Goal: Task Accomplishment & Management: Manage account settings

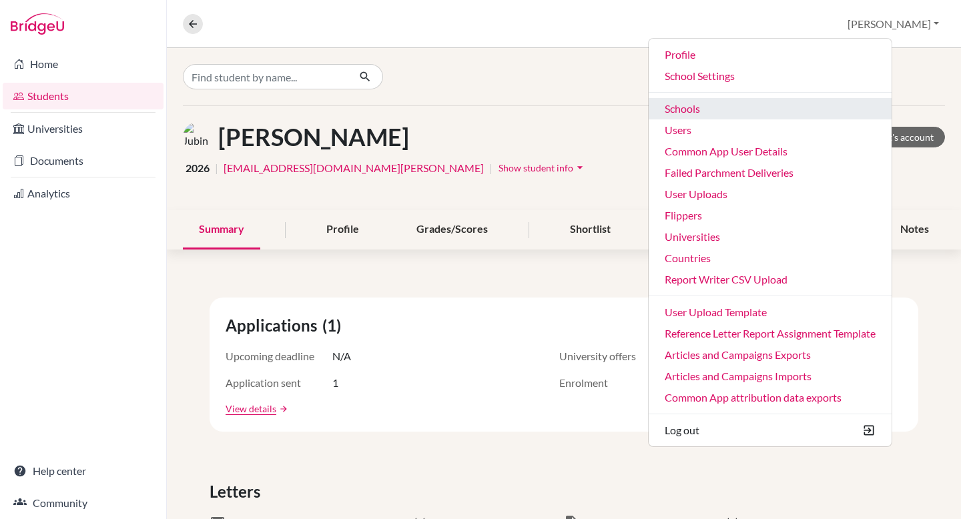
click at [734, 112] on link "Schools" at bounding box center [769, 108] width 243 height 21
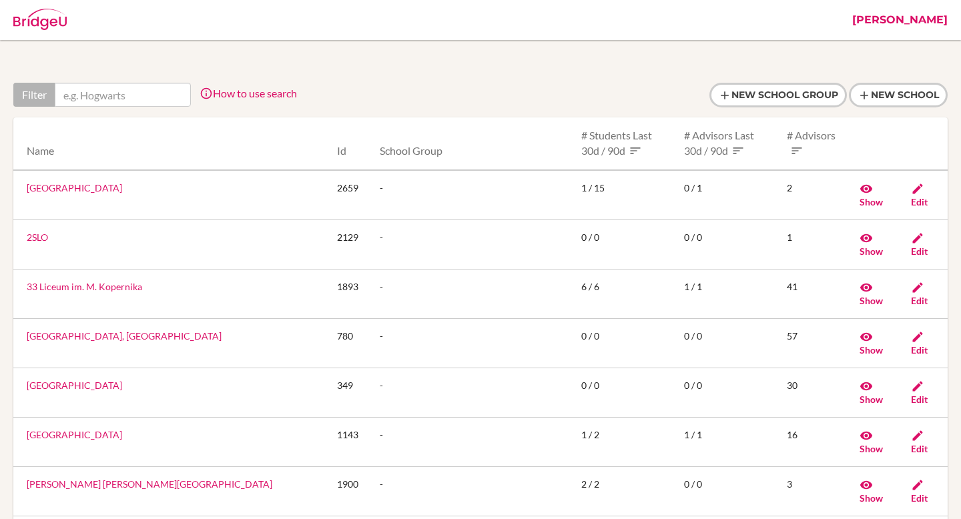
click at [937, 16] on link "[PERSON_NAME]" at bounding box center [899, 20] width 109 height 40
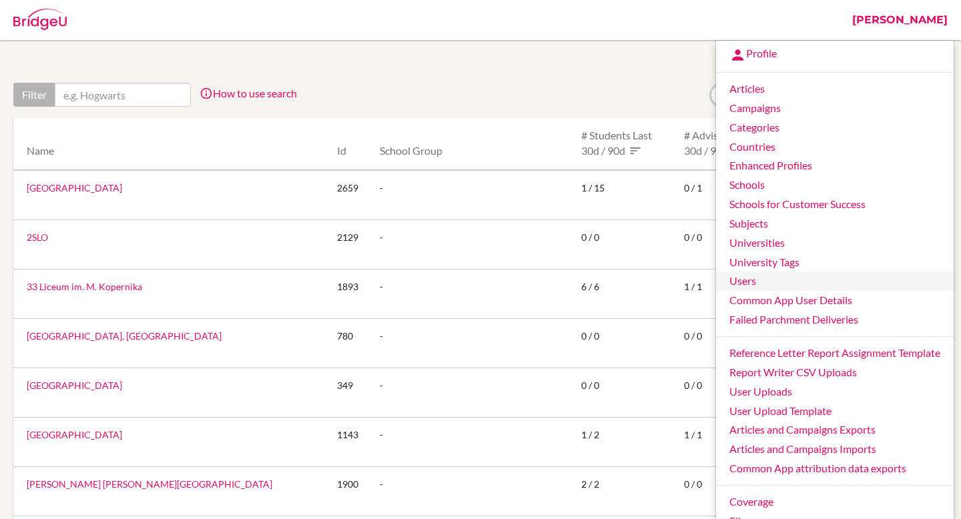
click at [766, 277] on link "Users" at bounding box center [834, 281] width 237 height 19
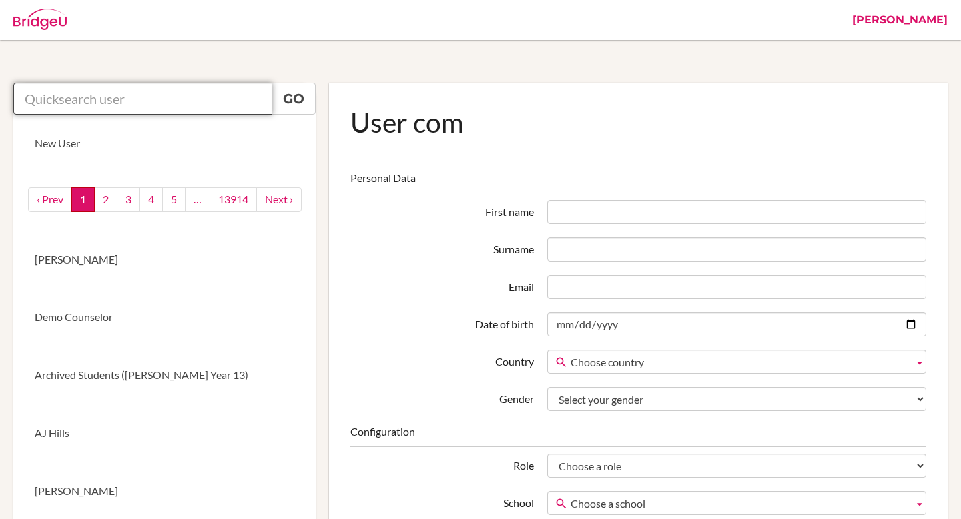
click at [205, 95] on input "text" at bounding box center [142, 99] width 259 height 32
paste input "[EMAIL_ADDRESS][DOMAIN_NAME]"
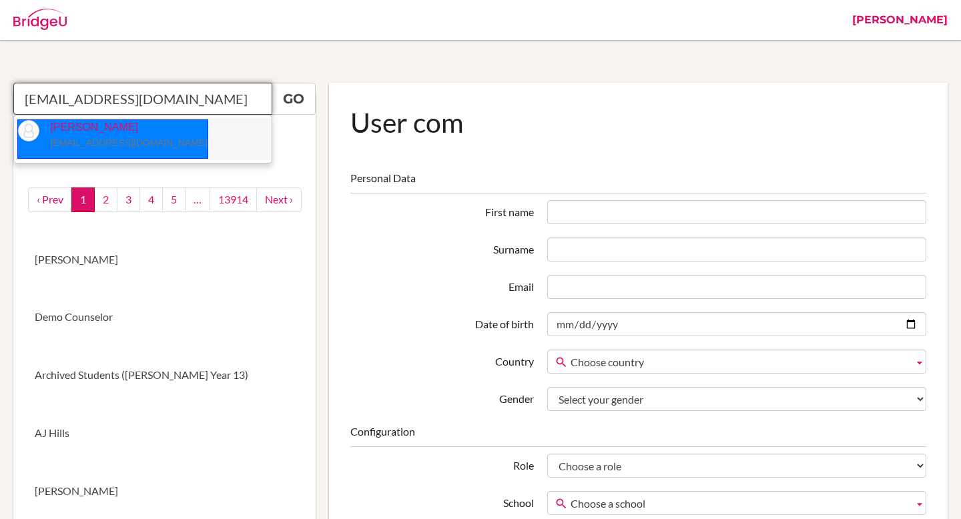
click at [174, 133] on p "Angelina Saprissa saprissa.angelina@amschool.edu.sv" at bounding box center [123, 135] width 168 height 31
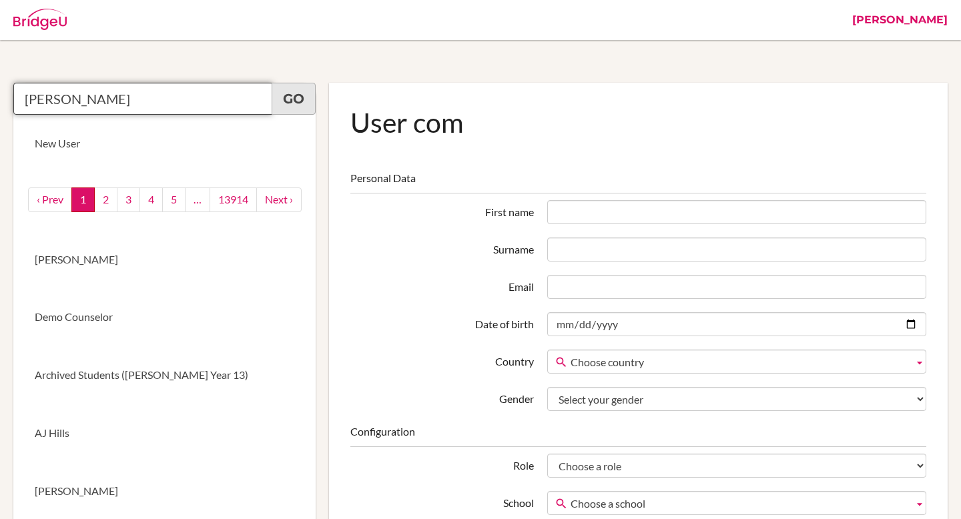
type input "Angelina Saprissa"
click at [300, 93] on link "Go" at bounding box center [294, 99] width 44 height 32
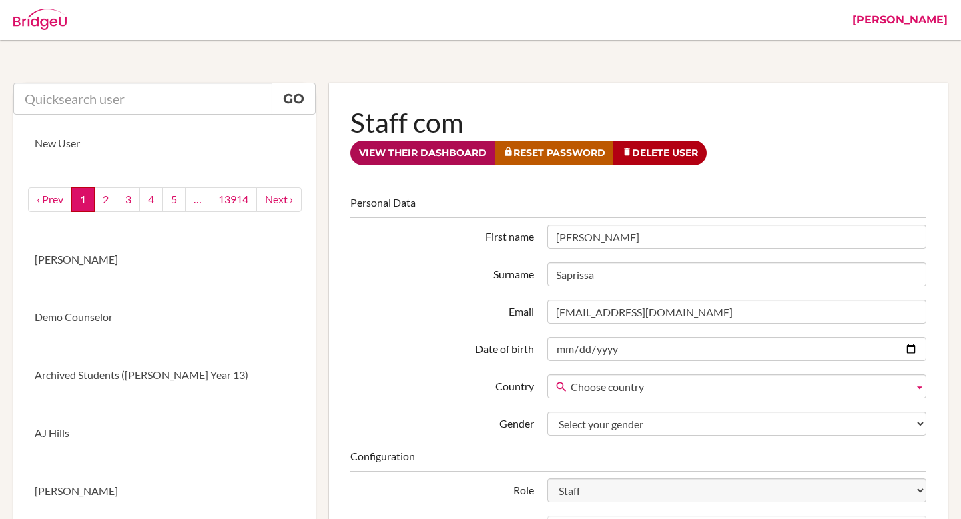
click at [426, 143] on link "View their dashboard" at bounding box center [422, 153] width 145 height 25
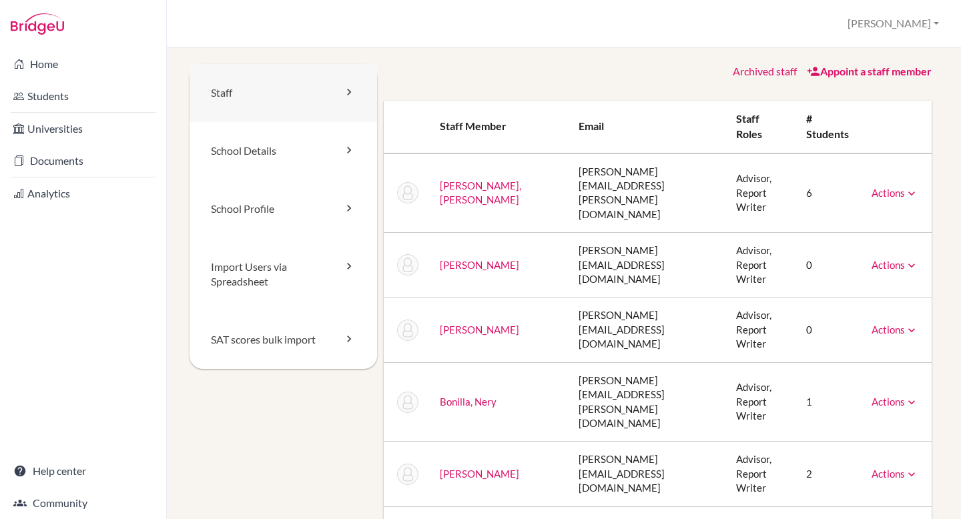
click at [221, 97] on link "Staff" at bounding box center [282, 93] width 187 height 58
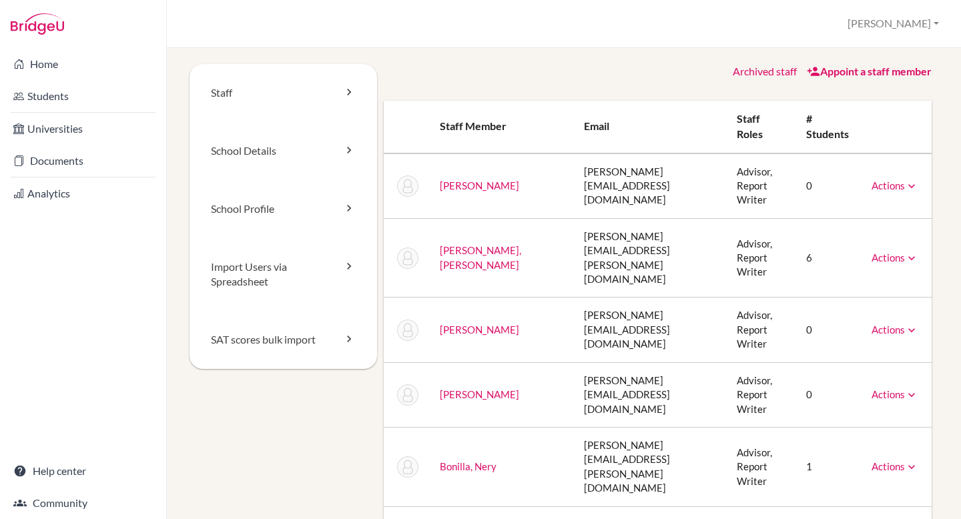
click at [751, 71] on link "Archived staff" at bounding box center [764, 71] width 64 height 13
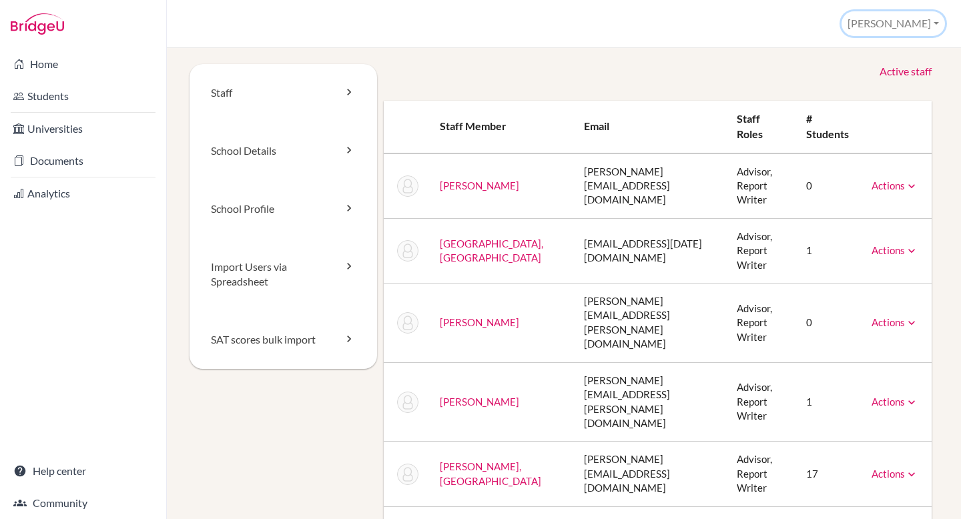
click at [919, 24] on button "[PERSON_NAME]" at bounding box center [892, 23] width 103 height 25
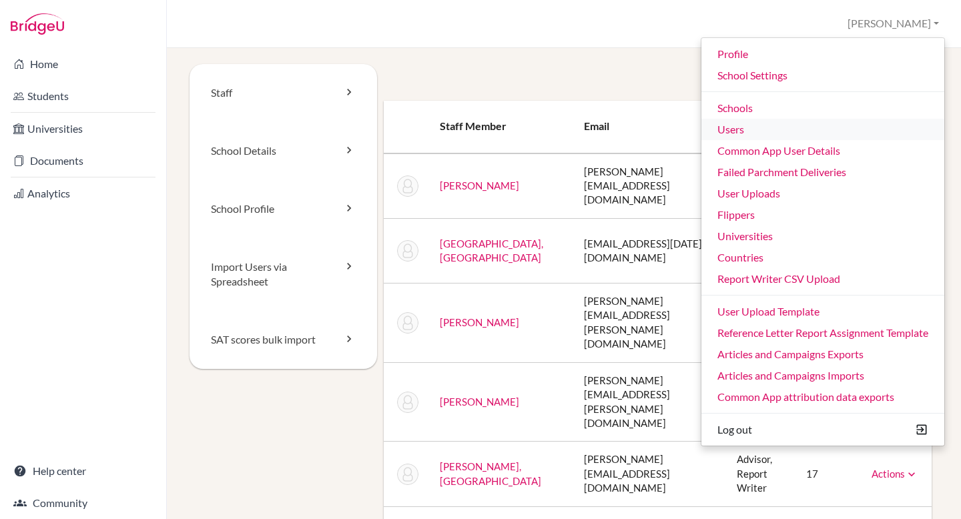
click at [759, 126] on link "Users" at bounding box center [822, 129] width 243 height 21
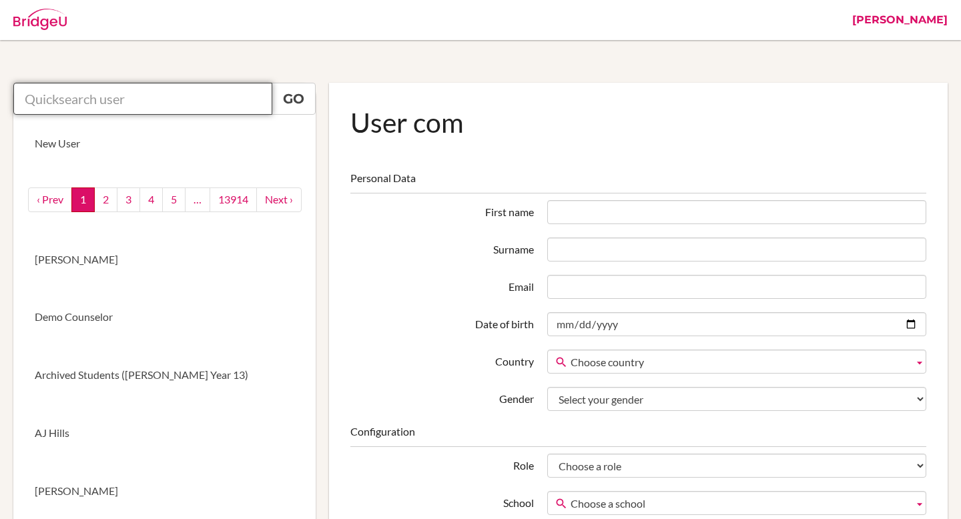
click at [186, 106] on input "text" at bounding box center [142, 99] width 259 height 32
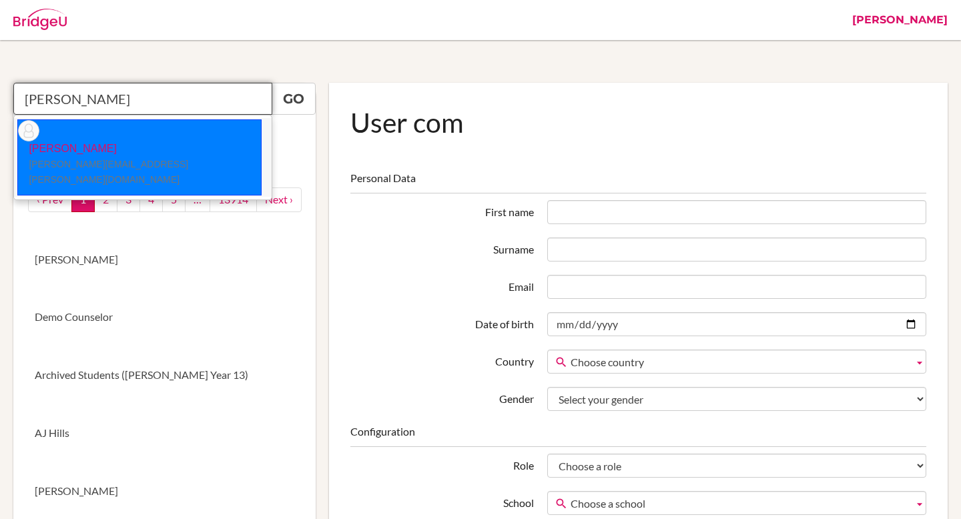
click at [70, 141] on p "Greg Barnes barnes.greg@amschool.edu.sv" at bounding box center [139, 164] width 243 height 46
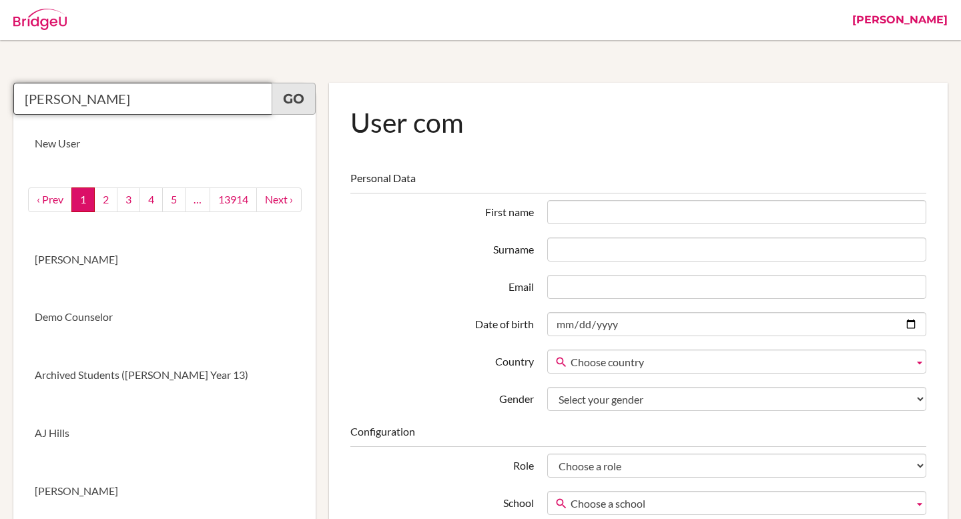
type input "Greg Barnes"
click at [296, 103] on link "Go" at bounding box center [294, 99] width 44 height 32
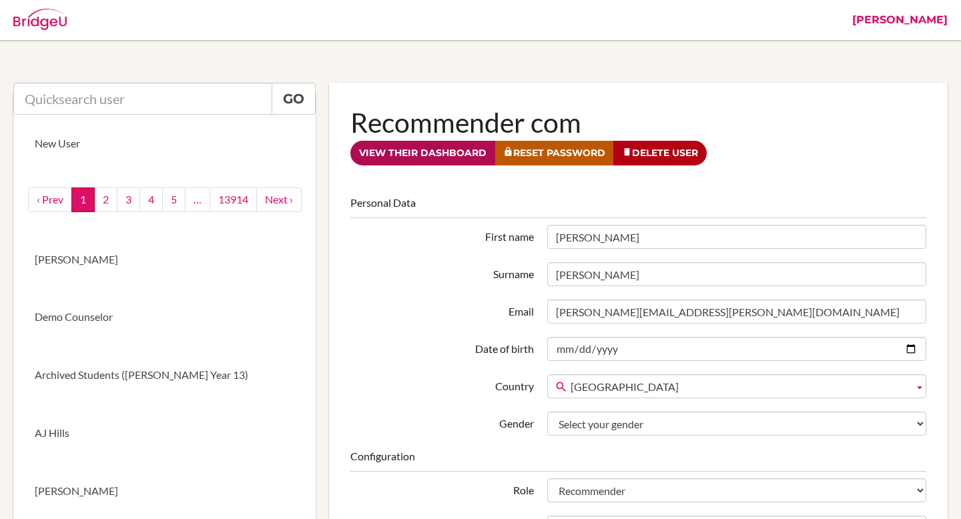
click at [423, 158] on link "View their dashboard" at bounding box center [422, 153] width 145 height 25
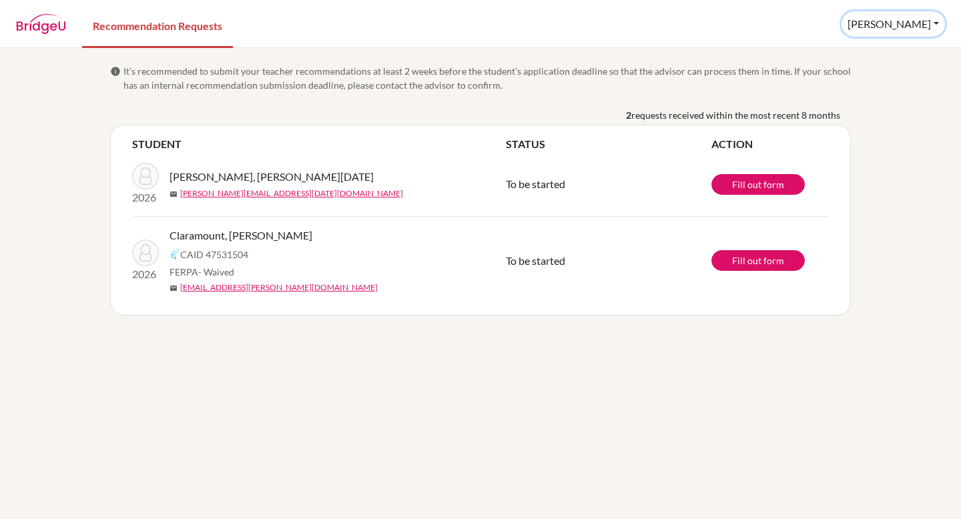
click at [929, 23] on button "[PERSON_NAME]" at bounding box center [892, 23] width 103 height 25
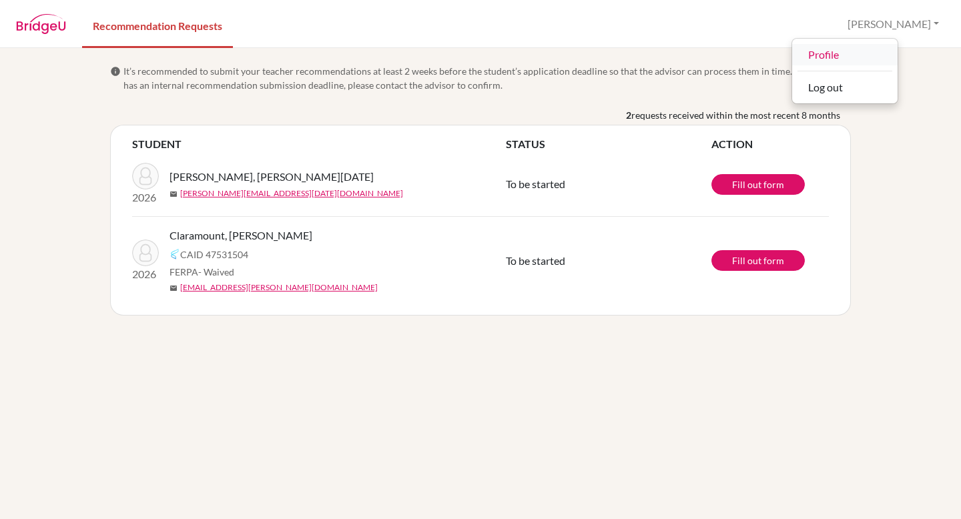
click at [873, 55] on link "Profile" at bounding box center [844, 54] width 105 height 21
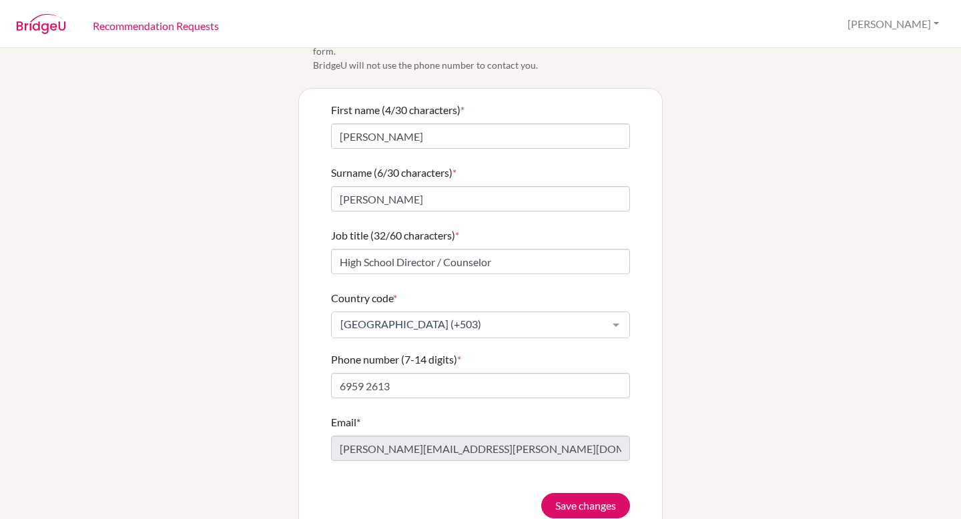
scroll to position [49, 0]
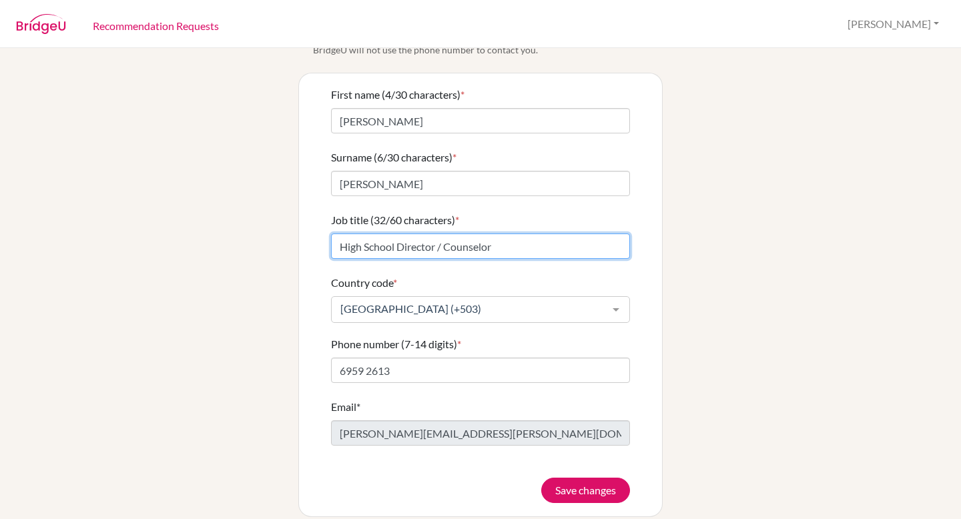
click at [498, 233] on input "High School Director / Counselor" at bounding box center [480, 245] width 299 height 25
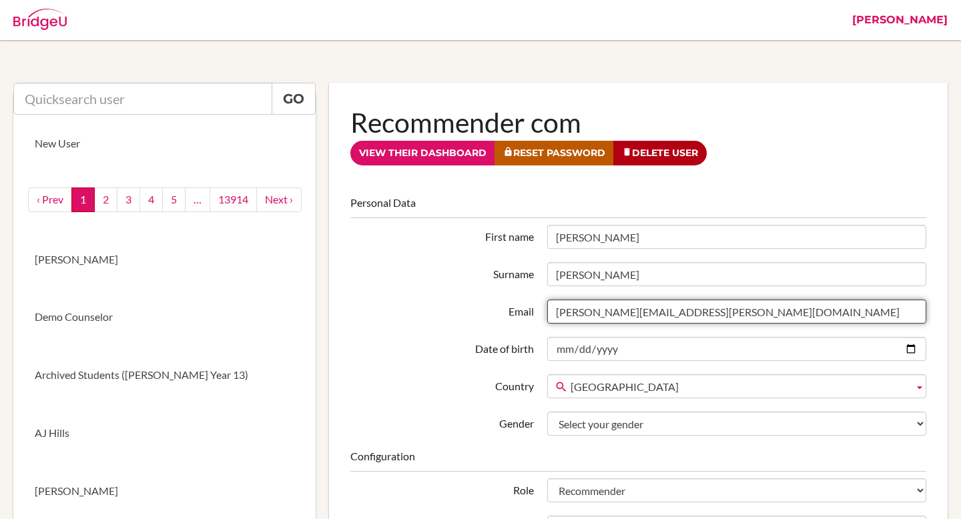
click at [611, 314] on input "[PERSON_NAME][EMAIL_ADDRESS][PERSON_NAME][DOMAIN_NAME]" at bounding box center [736, 312] width 379 height 24
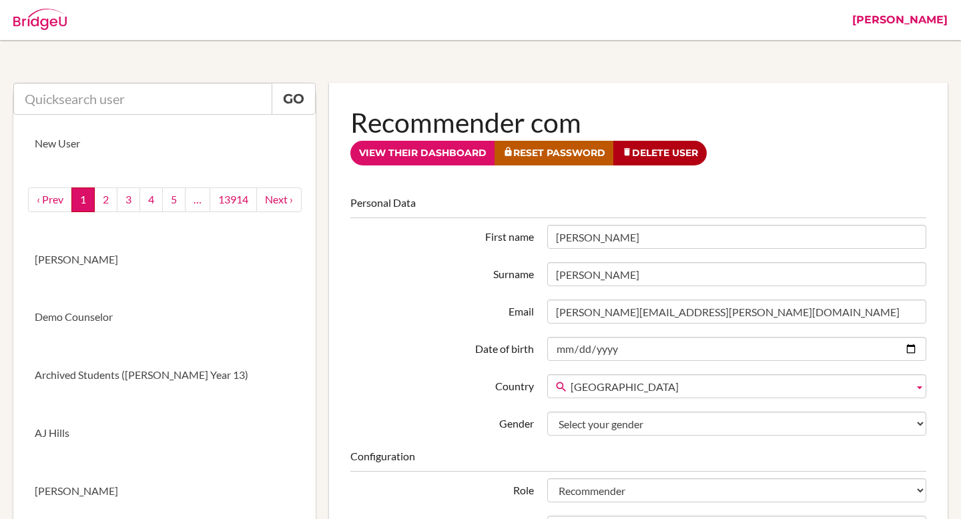
click at [811, 181] on hr at bounding box center [638, 180] width 576 height 1
click at [422, 155] on link "View their dashboard" at bounding box center [422, 153] width 145 height 25
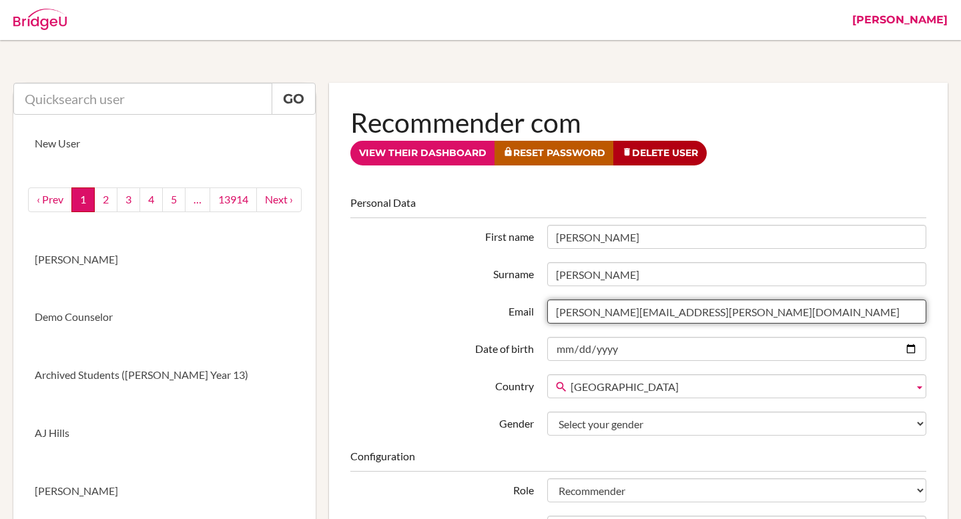
click at [611, 312] on input "barnes.greg@amschool.edu.sv" at bounding box center [736, 312] width 379 height 24
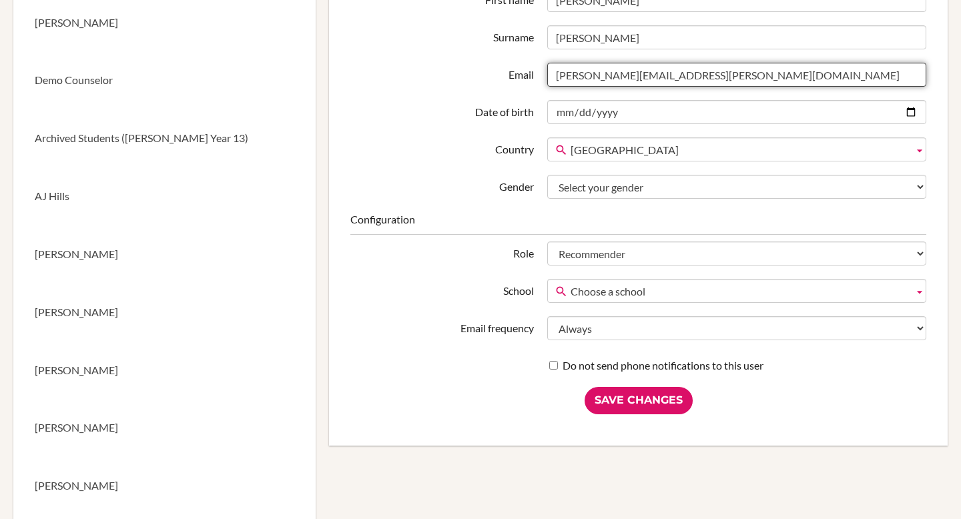
scroll to position [239, 0]
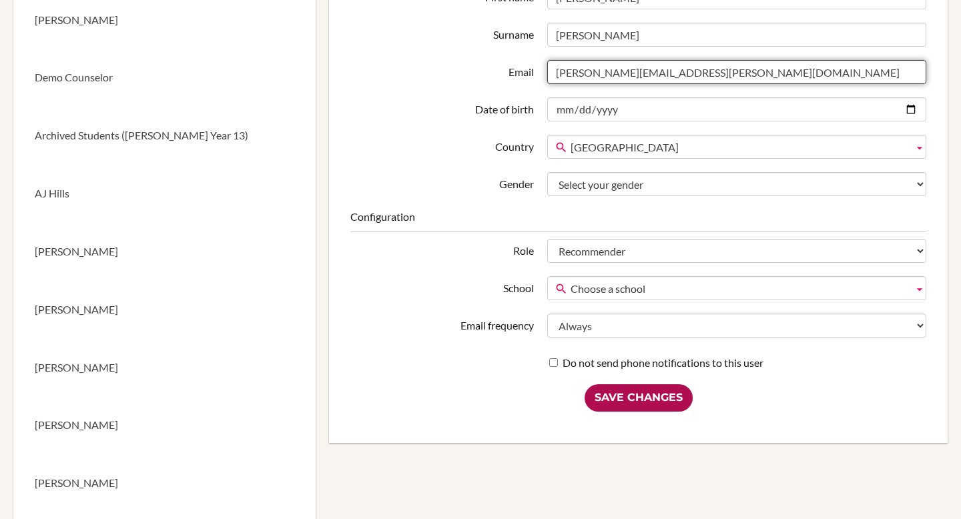
type input "barnes.greg+1@amschool.edu.sv"
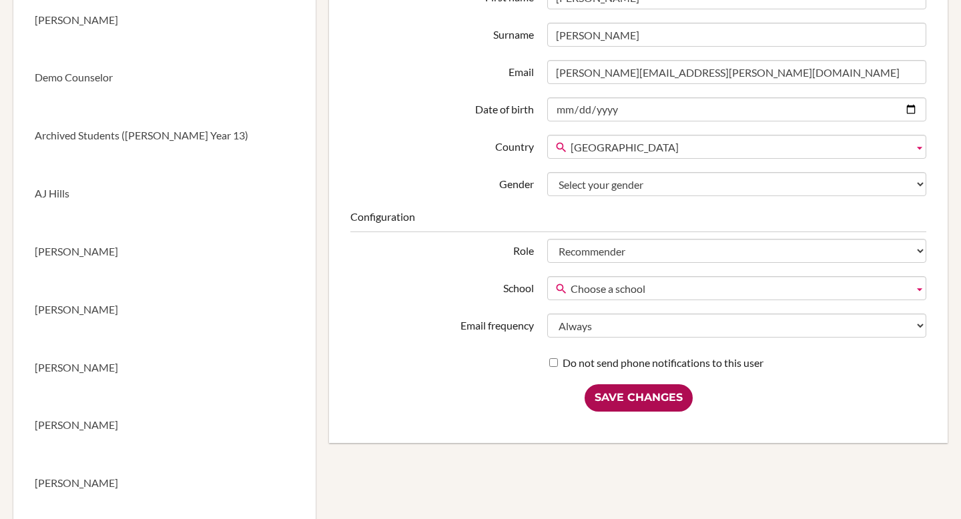
click at [642, 402] on input "Save Changes" at bounding box center [638, 397] width 108 height 27
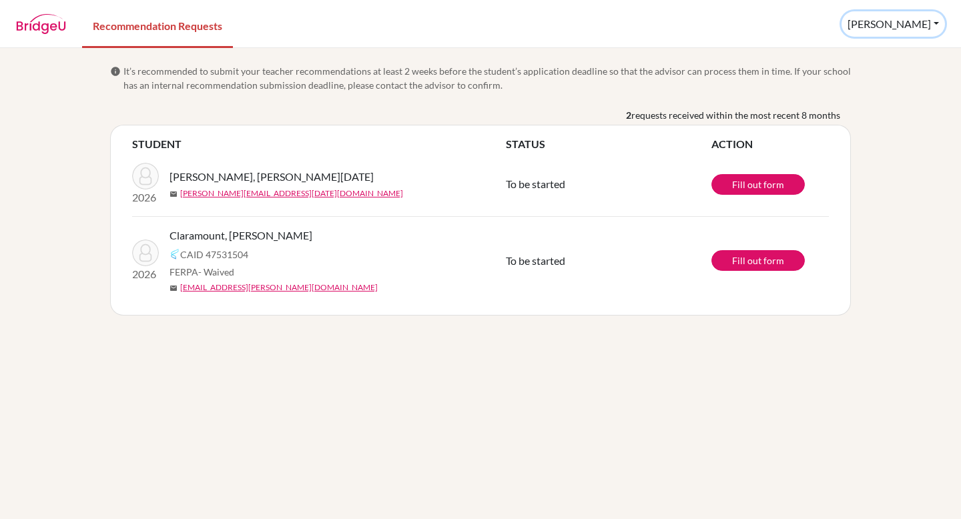
click at [925, 24] on button "[PERSON_NAME]" at bounding box center [892, 23] width 103 height 25
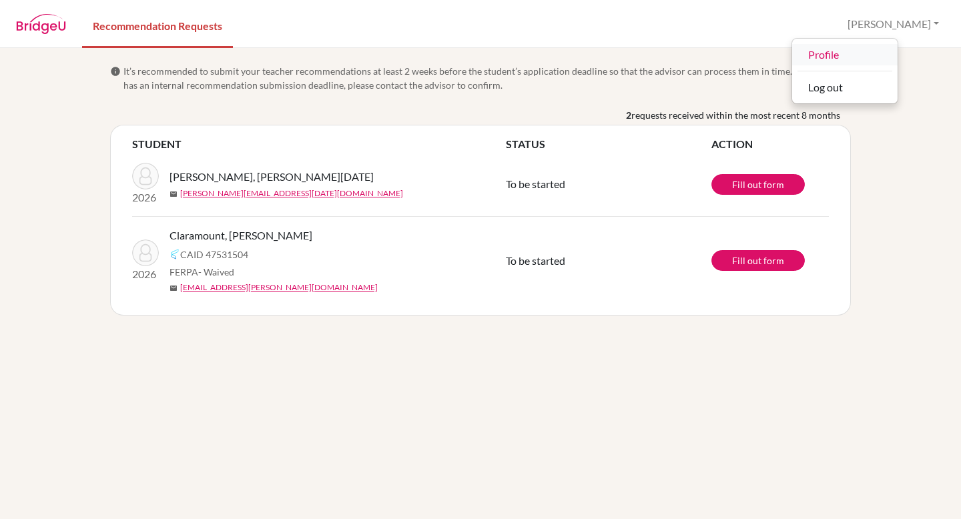
click at [895, 60] on link "Profile" at bounding box center [844, 54] width 105 height 21
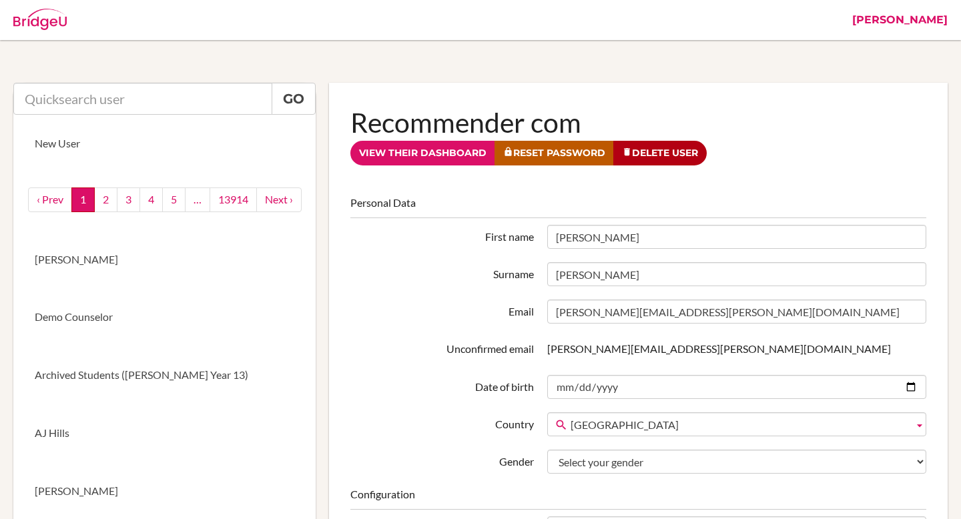
click at [938, 15] on link "[PERSON_NAME]" at bounding box center [899, 20] width 109 height 40
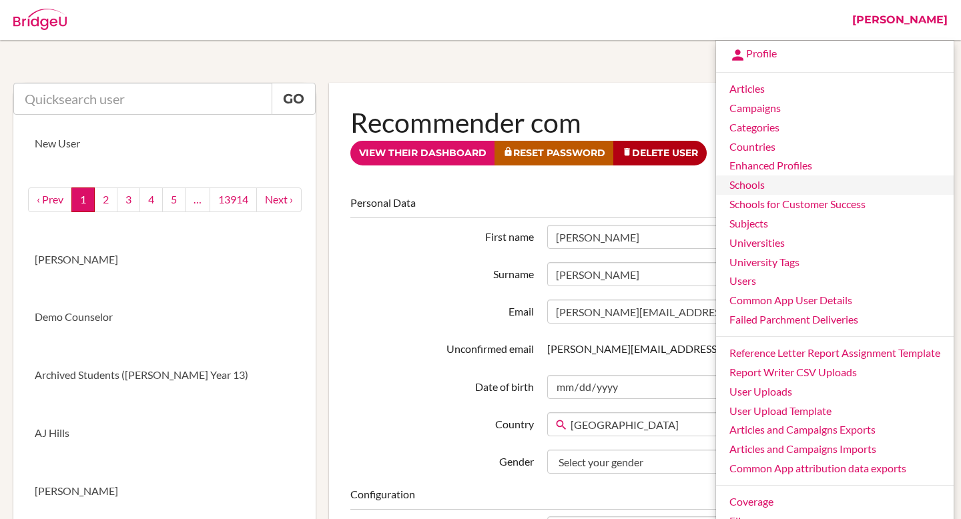
click at [767, 194] on link "Schools" at bounding box center [834, 184] width 237 height 19
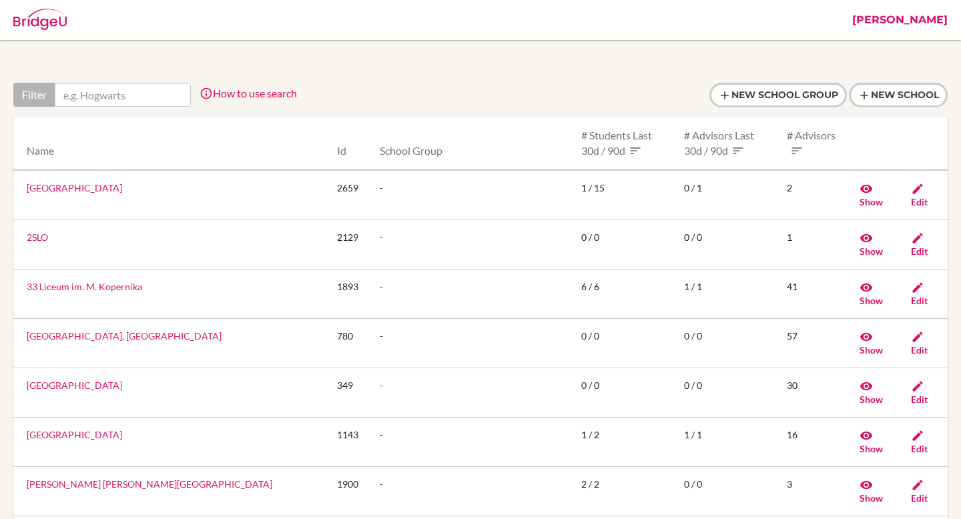
click at [934, 23] on link "[PERSON_NAME]" at bounding box center [899, 20] width 109 height 40
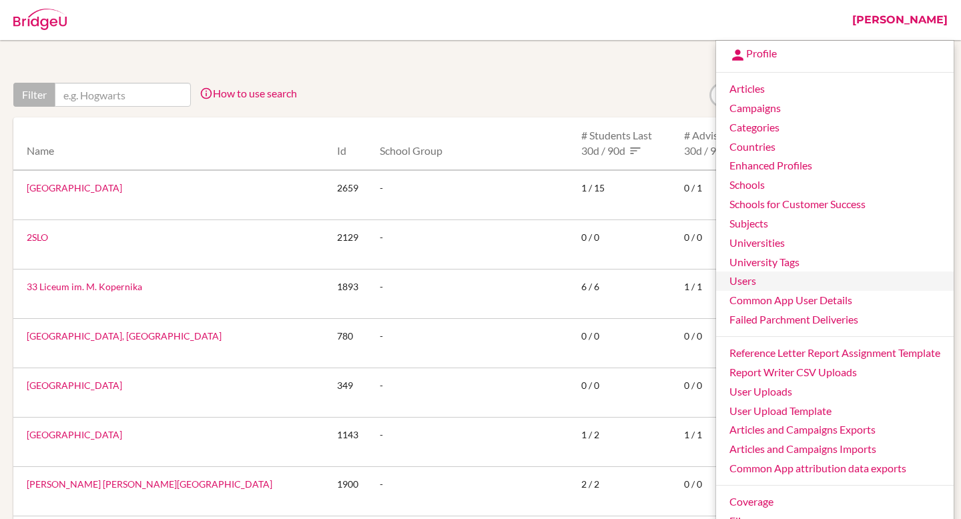
click at [749, 288] on link "Users" at bounding box center [834, 281] width 237 height 19
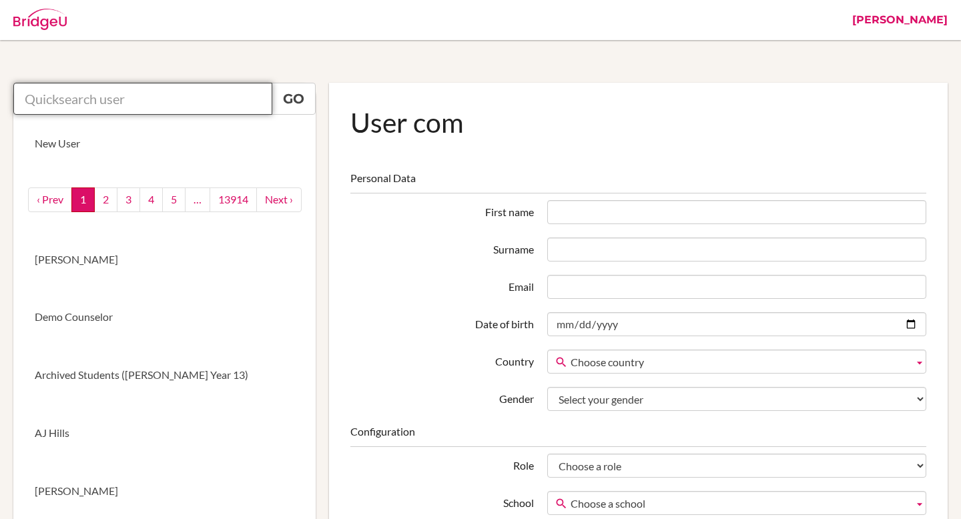
click at [119, 97] on input "text" at bounding box center [142, 99] width 259 height 32
paste input "[EMAIL_ADDRESS][DOMAIN_NAME]"
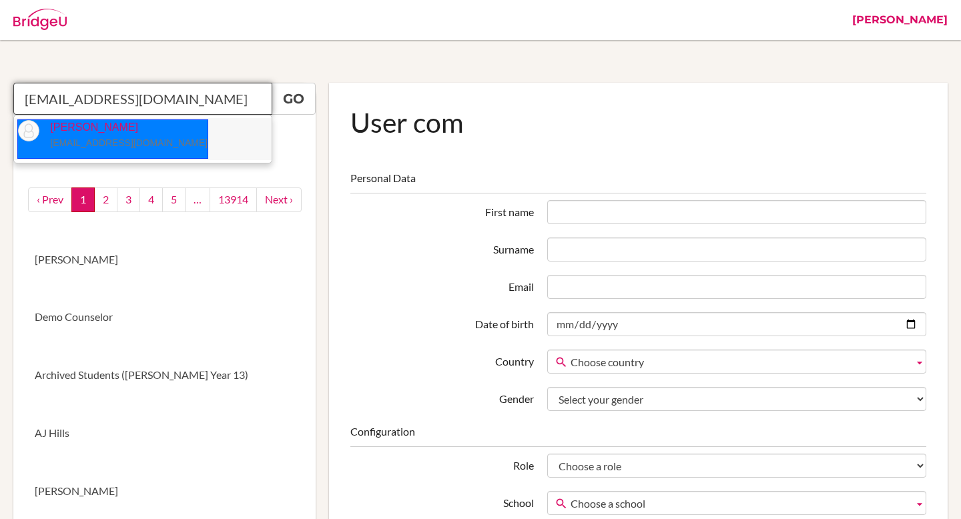
click at [130, 132] on p "Angelina Saprissa saprissa.angelina@amschool.edu.sv" at bounding box center [123, 135] width 168 height 31
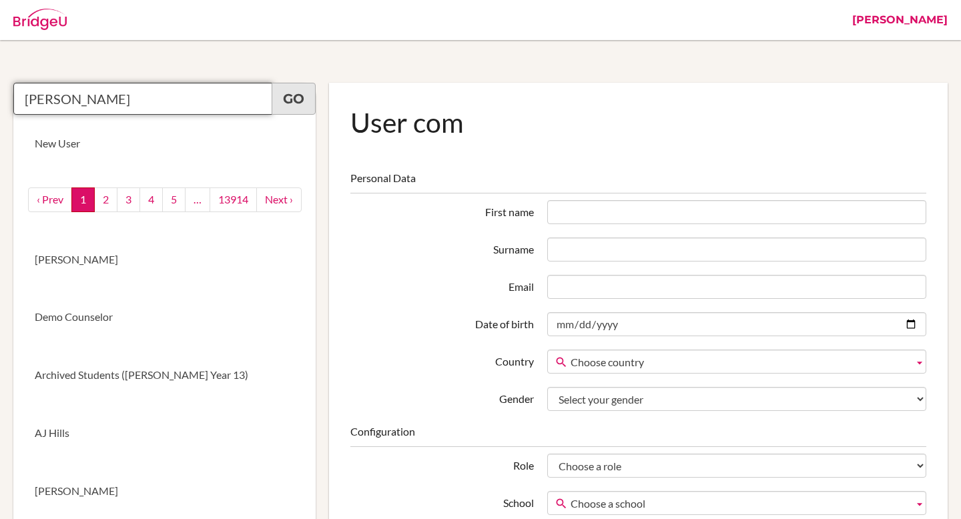
type input "Angelina Saprissa"
click at [306, 103] on link "Go" at bounding box center [294, 99] width 44 height 32
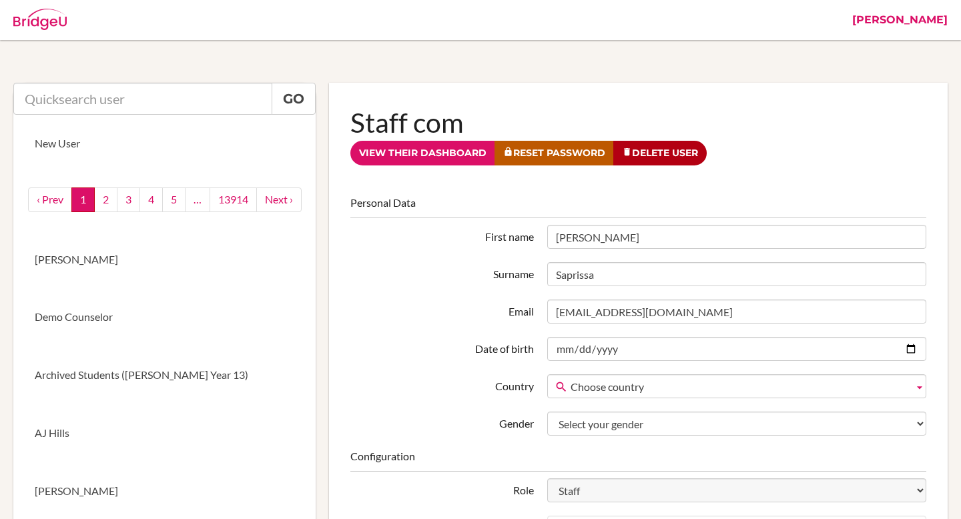
click at [925, 23] on link "[PERSON_NAME]" at bounding box center [899, 20] width 109 height 40
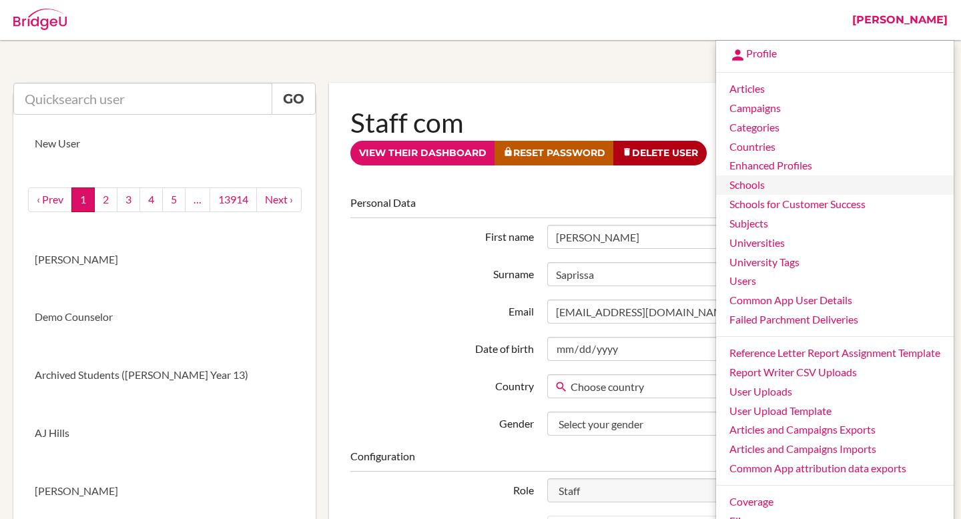
click at [772, 187] on link "Schools" at bounding box center [834, 184] width 237 height 19
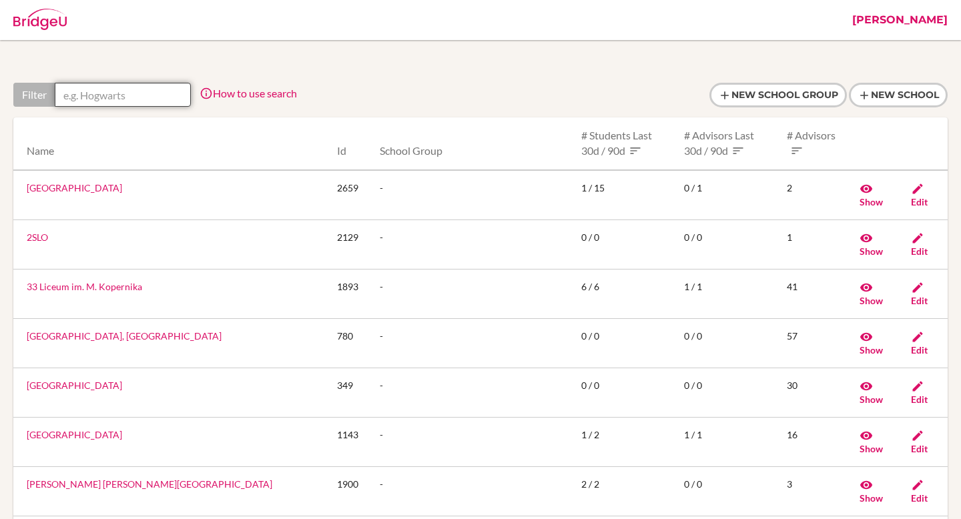
click at [144, 97] on input "text" at bounding box center [123, 95] width 136 height 24
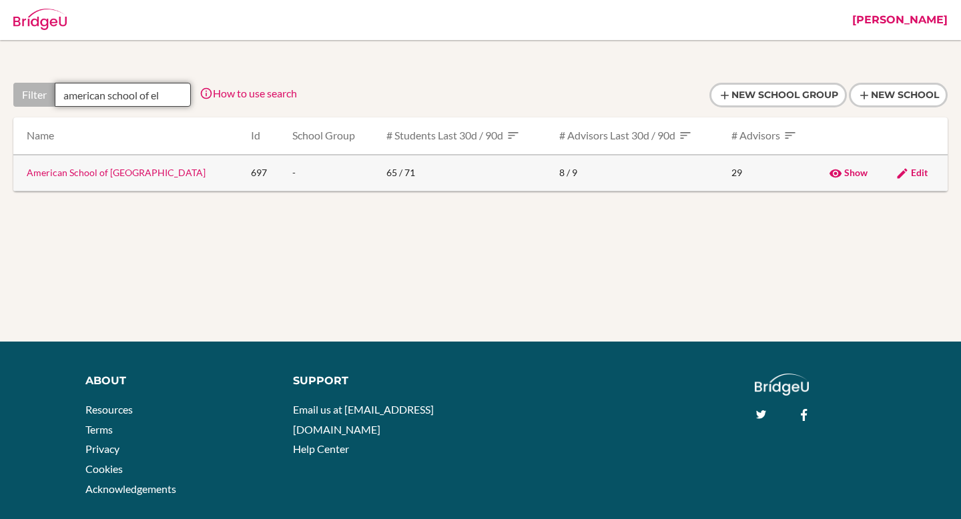
type input "american school of el"
click at [135, 171] on link "American School of El Salvador" at bounding box center [116, 172] width 179 height 11
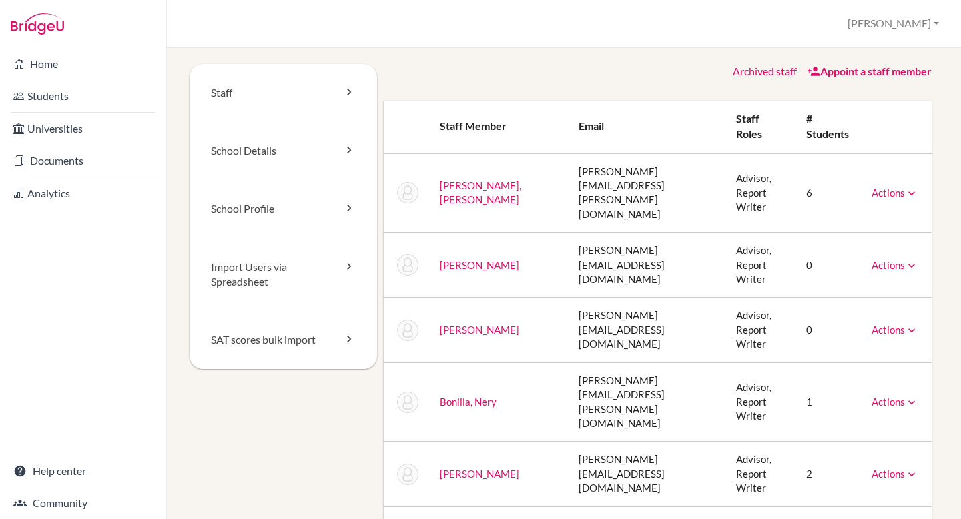
click at [829, 71] on link "Appoint a staff member" at bounding box center [869, 71] width 125 height 13
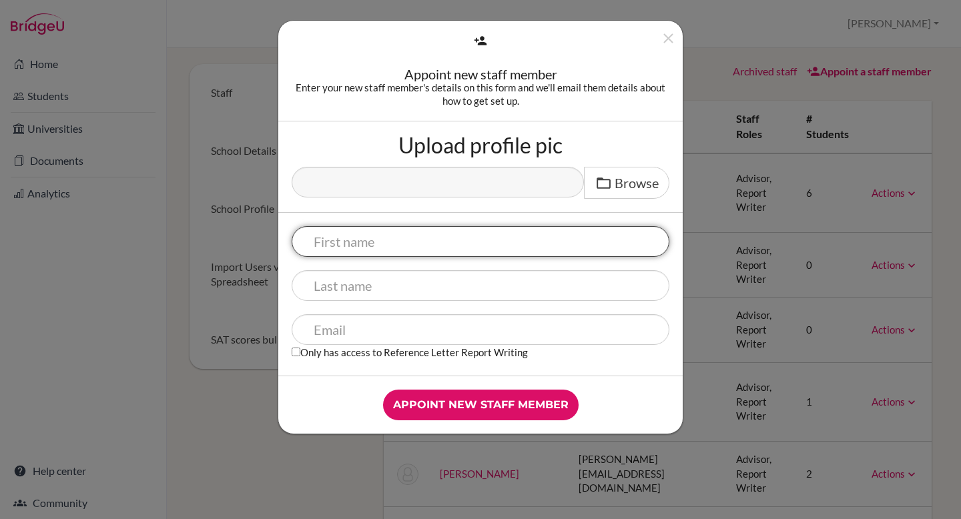
click at [361, 243] on input "text" at bounding box center [481, 241] width 378 height 31
type input "[PERSON_NAME]"
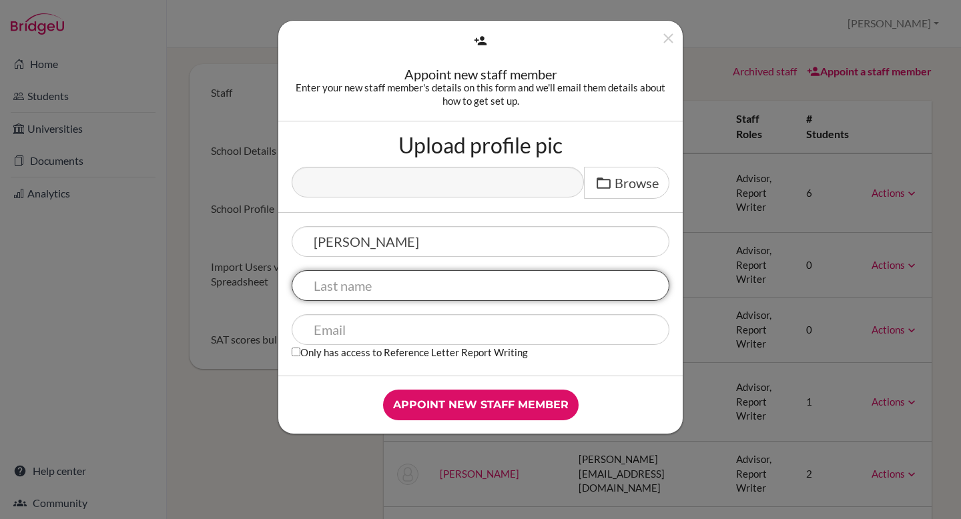
click at [376, 288] on input "text" at bounding box center [481, 285] width 378 height 31
type input "[PERSON_NAME]"
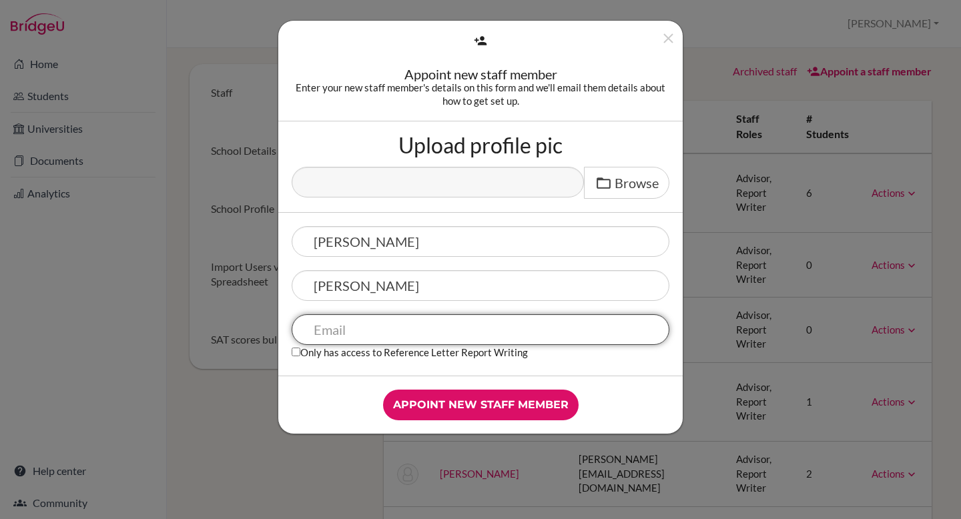
click at [424, 335] on input "text" at bounding box center [481, 329] width 378 height 31
paste input "[PERSON_NAME][EMAIL_ADDRESS][PERSON_NAME][DOMAIN_NAME]"
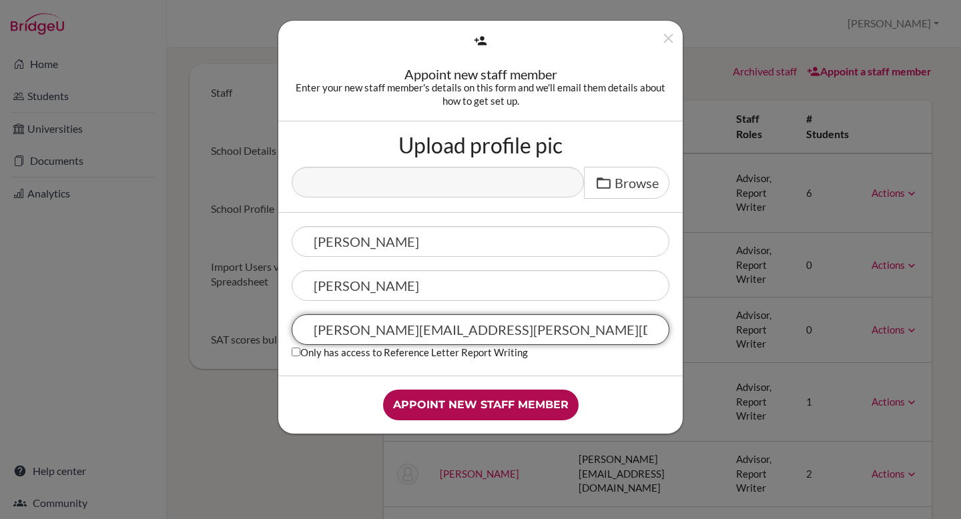
type input "[PERSON_NAME][EMAIL_ADDRESS][PERSON_NAME][DOMAIN_NAME]"
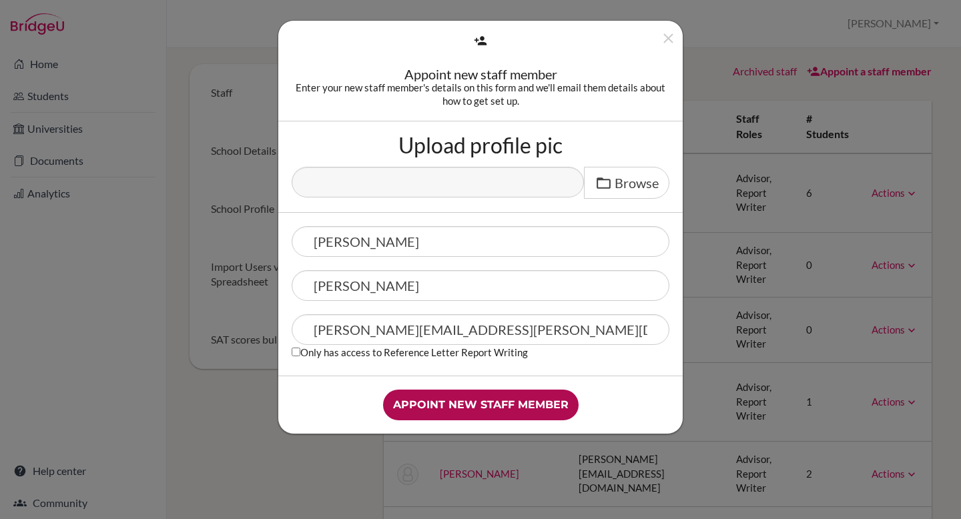
click at [542, 396] on input "Appoint new staff member" at bounding box center [480, 405] width 195 height 31
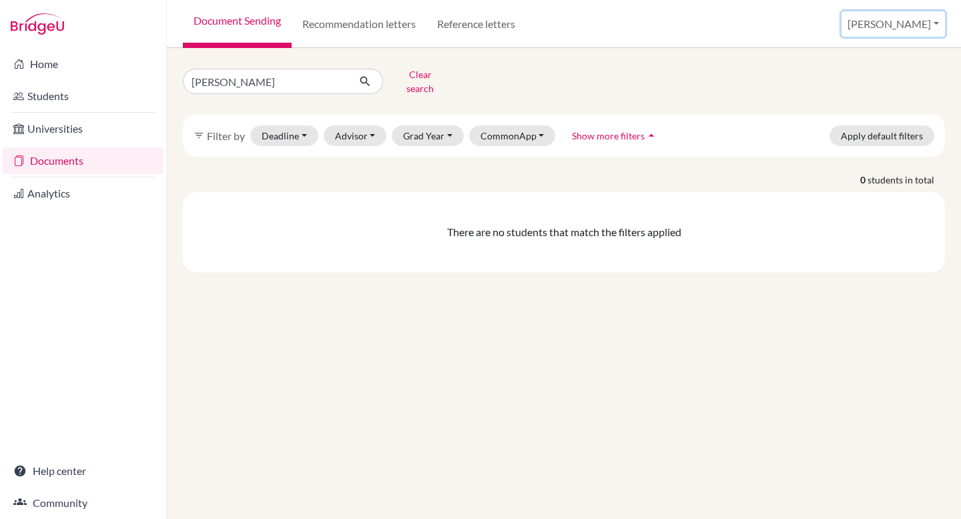
click at [919, 23] on button "[PERSON_NAME]" at bounding box center [892, 23] width 103 height 25
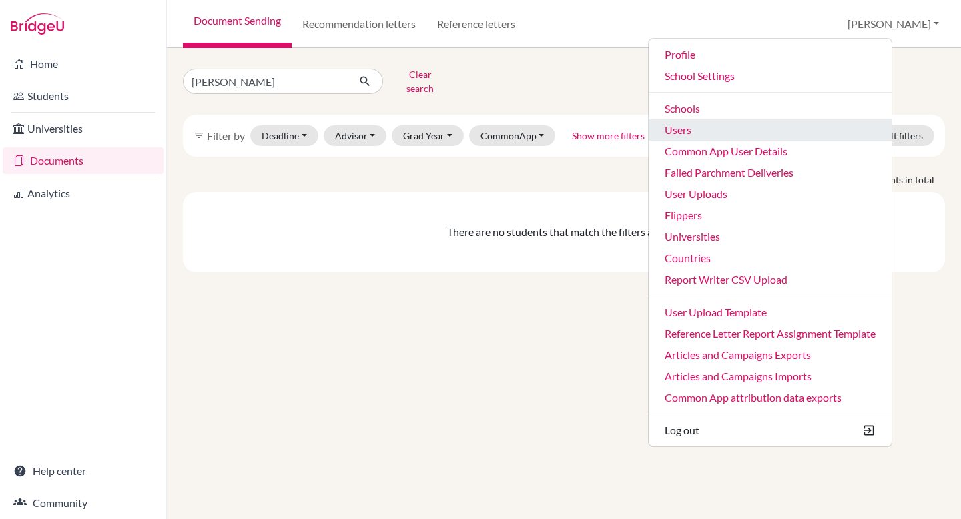
click at [756, 131] on link "Users" at bounding box center [769, 129] width 243 height 21
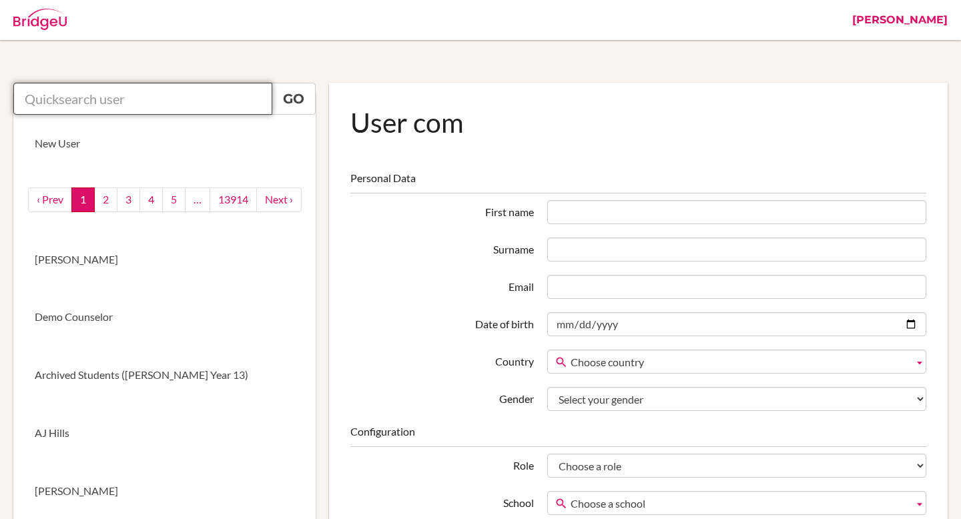
click at [211, 98] on input "text" at bounding box center [142, 99] width 259 height 32
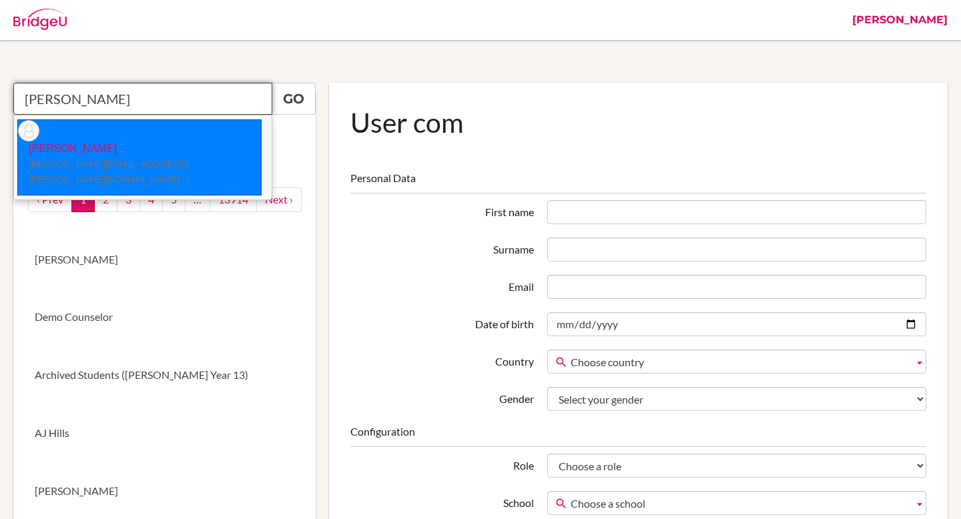
click at [131, 141] on p "Greg Barnes barnes.greg@amschool.edu.sv" at bounding box center [139, 164] width 243 height 46
type input "Greg Barnes"
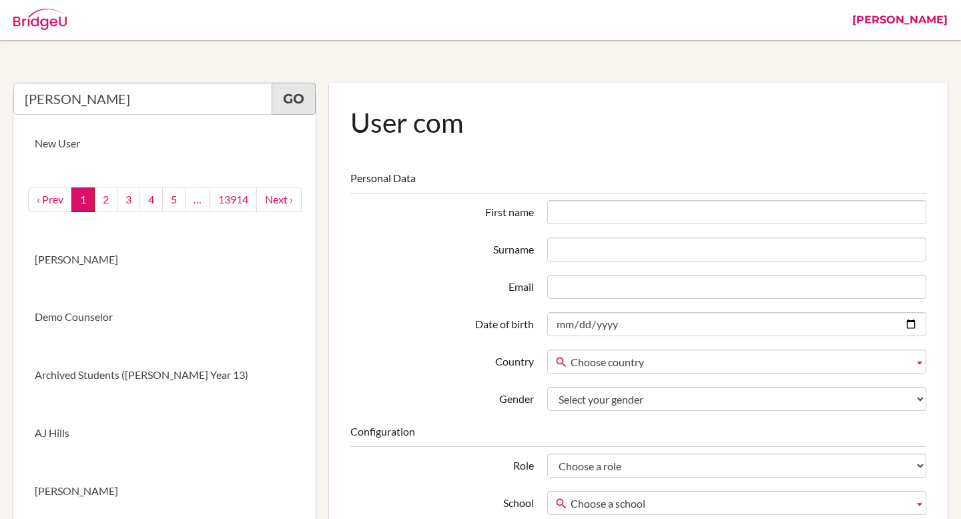
click at [298, 101] on link "Go" at bounding box center [294, 99] width 44 height 32
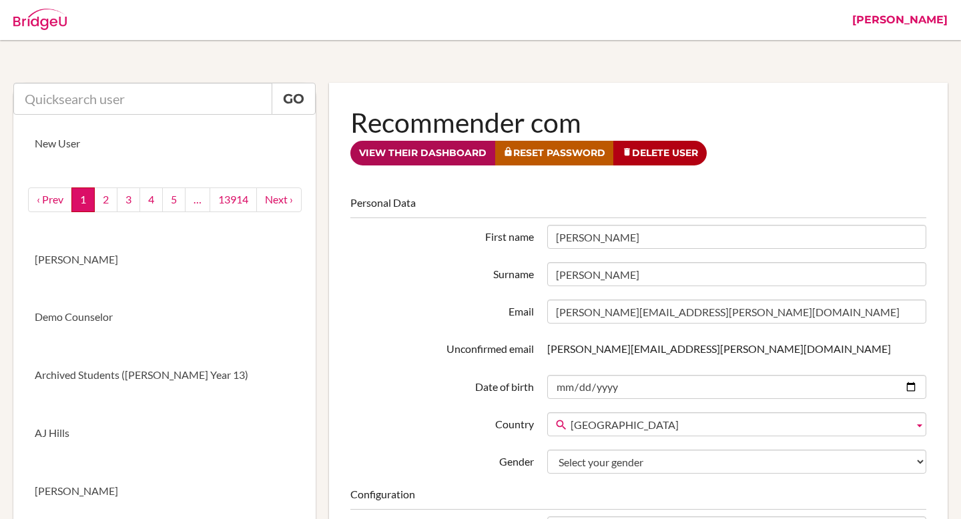
click at [390, 154] on link "View their dashboard" at bounding box center [422, 153] width 145 height 25
